Goal: Navigation & Orientation: Understand site structure

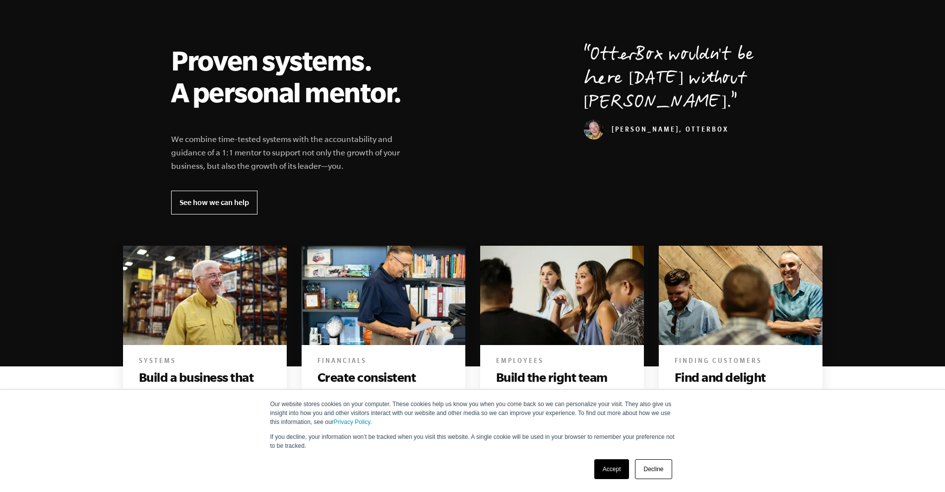
scroll to position [347, 0]
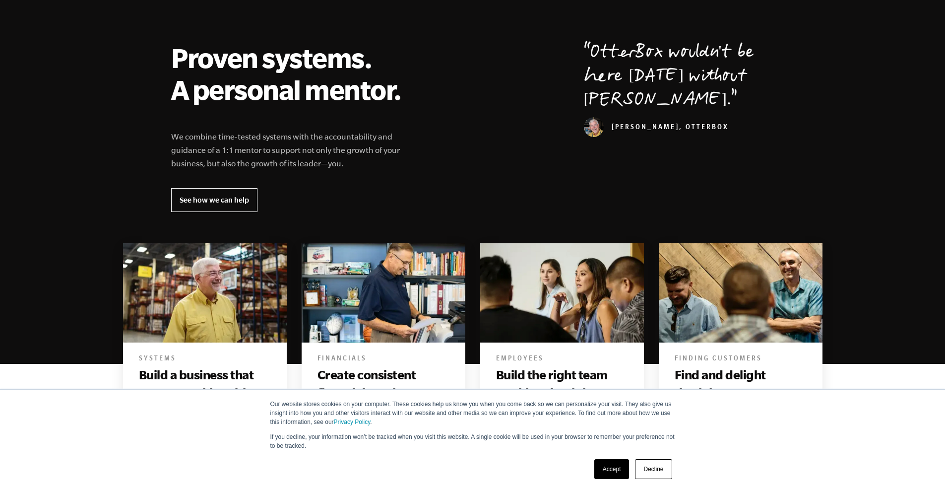
click at [606, 472] on link "Accept" at bounding box center [611, 469] width 35 height 20
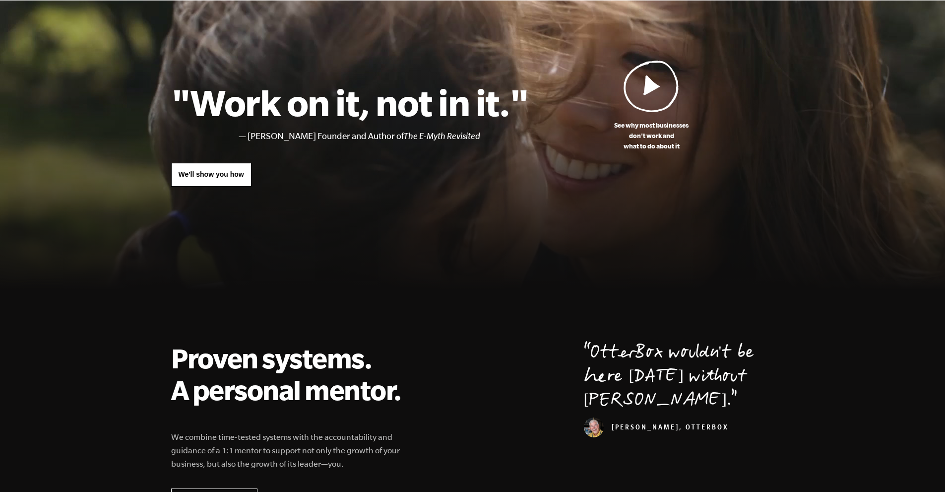
scroll to position [0, 0]
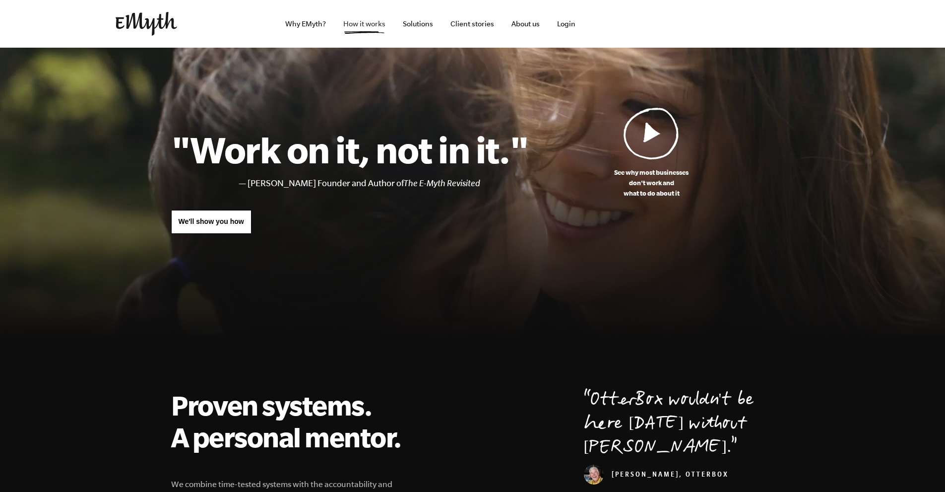
click at [376, 26] on link "How it works" at bounding box center [364, 24] width 58 height 48
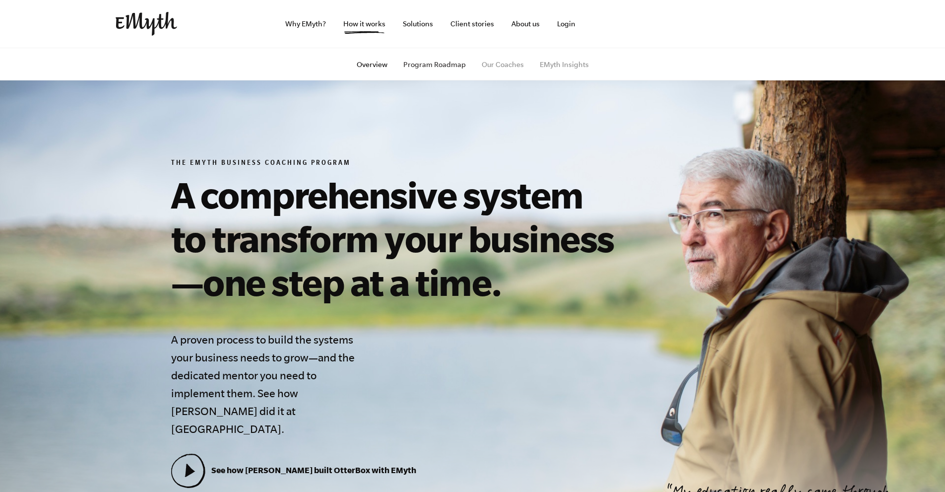
click at [443, 65] on link "Program Roadmap" at bounding box center [434, 65] width 63 height 8
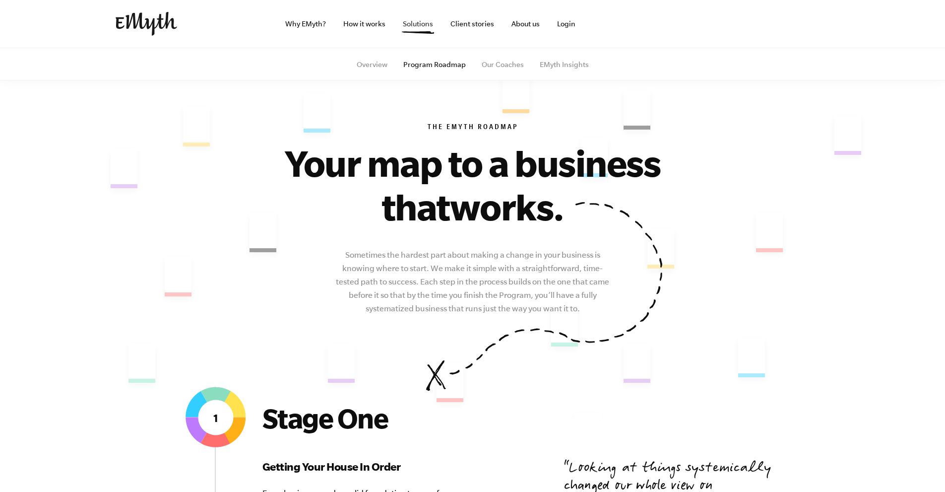
click at [418, 23] on link "Solutions" at bounding box center [418, 24] width 46 height 48
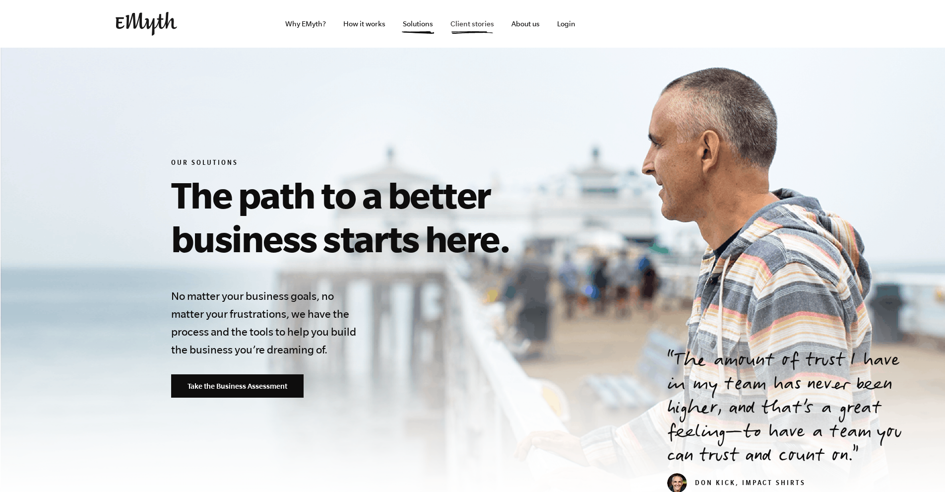
click at [484, 23] on link "Client stories" at bounding box center [473, 24] width 60 height 48
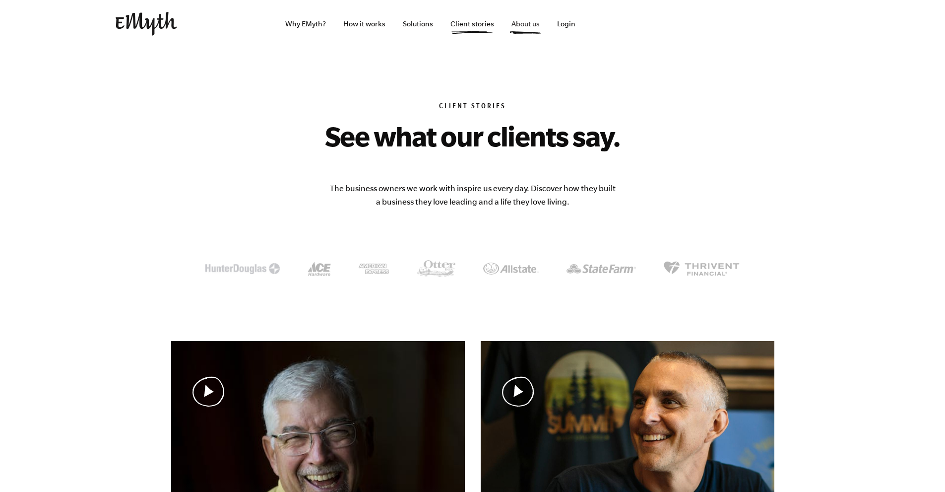
click at [527, 26] on link "About us" at bounding box center [526, 24] width 44 height 48
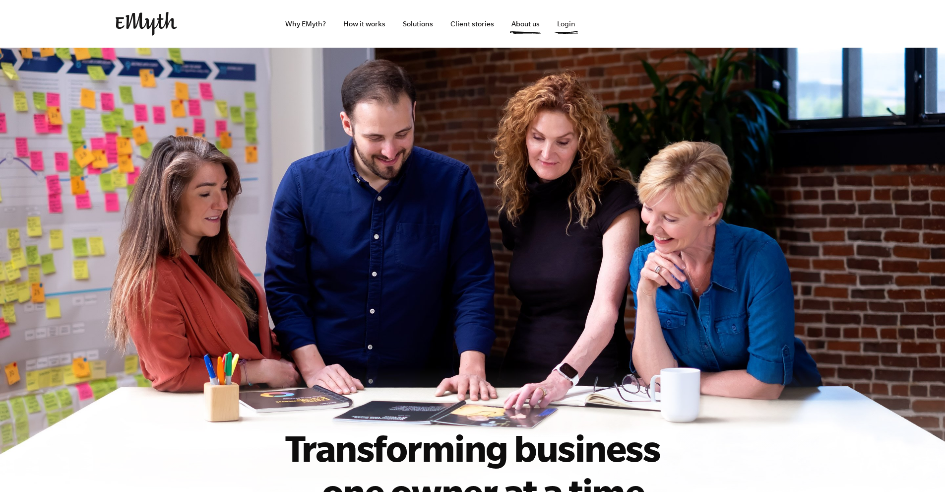
click at [568, 28] on link "Login" at bounding box center [566, 24] width 34 height 48
